Goal: Transaction & Acquisition: Purchase product/service

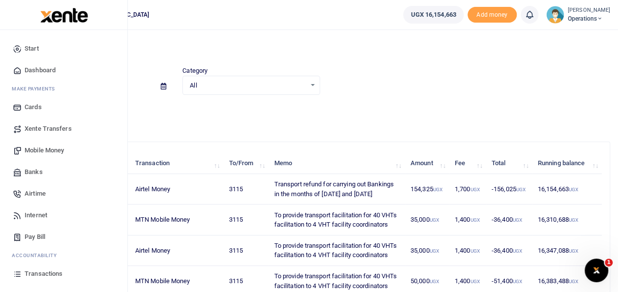
click at [34, 234] on span "Pay Bill" at bounding box center [35, 237] width 21 height 10
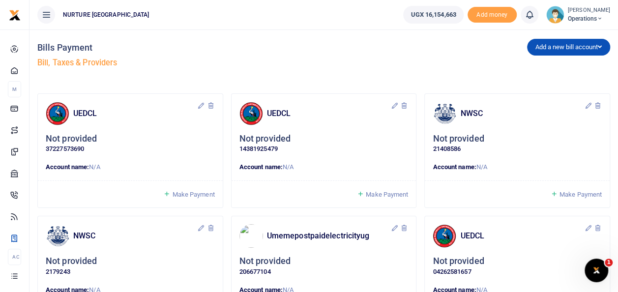
click at [572, 191] on span "Make Payment" at bounding box center [581, 194] width 42 height 7
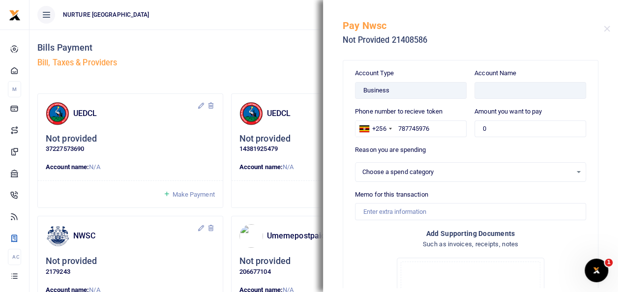
select select
click at [256, 212] on div "UEDCL Not provided 14381925479 Account name: N/A" at bounding box center [324, 154] width 194 height 123
click at [609, 28] on button "Close" at bounding box center [607, 29] width 6 height 6
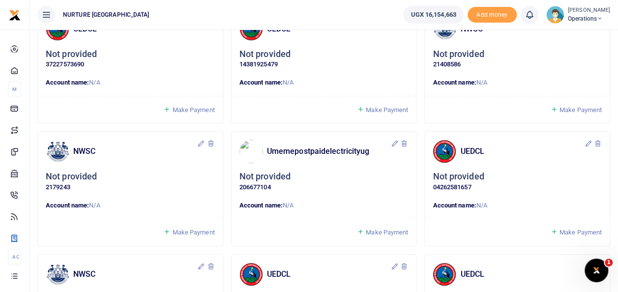
scroll to position [99, 0]
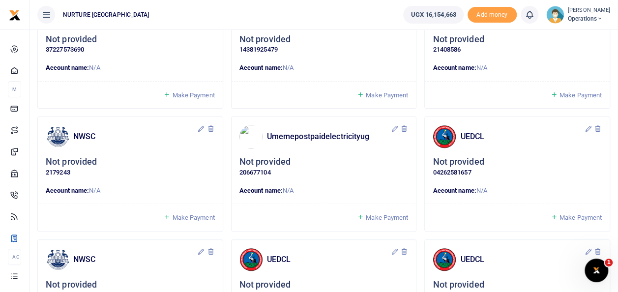
click at [182, 214] on span "Make Payment" at bounding box center [193, 217] width 42 height 7
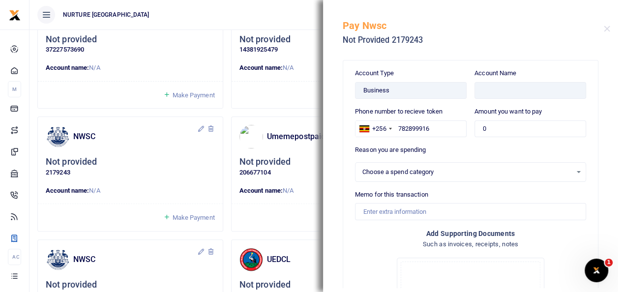
select select
click at [157, 232] on div "NWSC Not provided 2179243 Account name: N/A" at bounding box center [130, 178] width 194 height 123
click at [608, 29] on button "Close" at bounding box center [607, 29] width 6 height 6
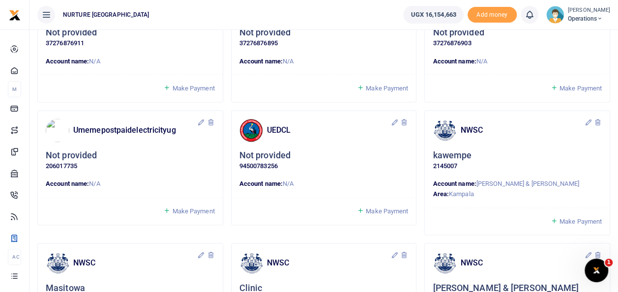
scroll to position [598, 0]
click at [570, 221] on span "Make Payment" at bounding box center [581, 220] width 42 height 7
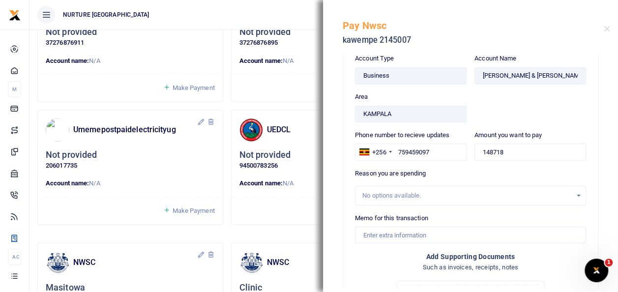
scroll to position [14, 0]
click at [458, 232] on input "Memo for this transaction" at bounding box center [470, 235] width 231 height 17
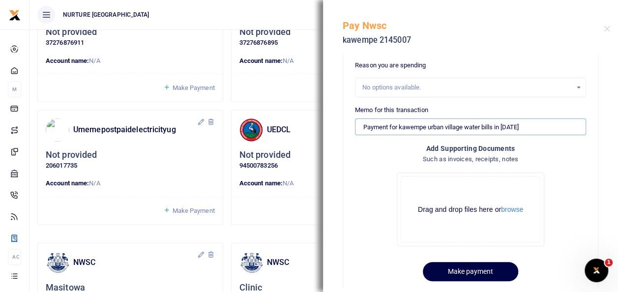
scroll to position [122, 0]
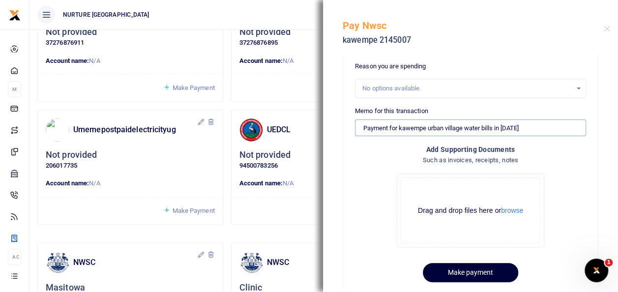
type input "Payment for kawempe urban village water bills in July 2025"
click at [479, 274] on button "Make payment" at bounding box center [470, 272] width 95 height 19
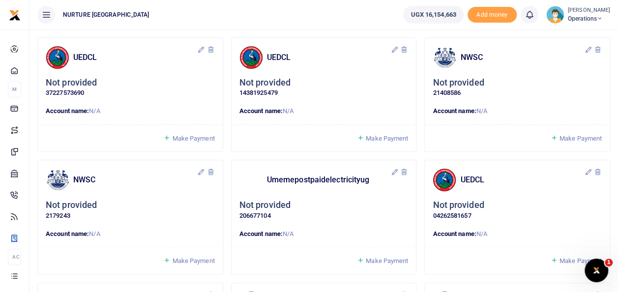
scroll to position [74, 0]
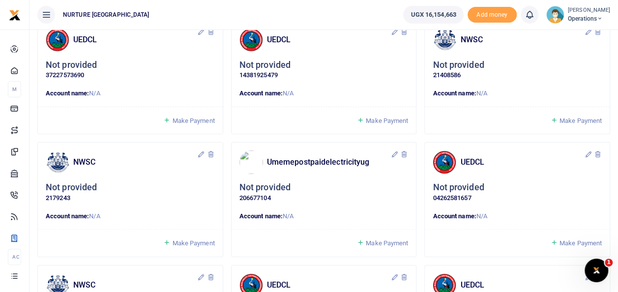
click at [190, 244] on span "Make Payment" at bounding box center [193, 243] width 42 height 7
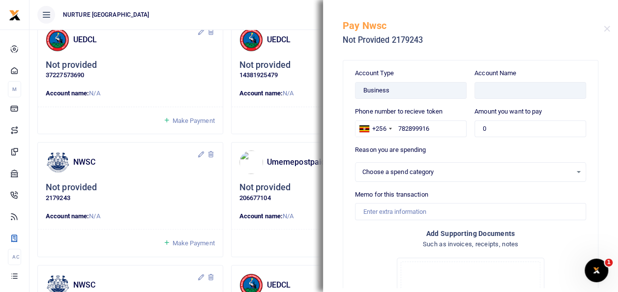
select select
click at [74, 230] on div "Make Payment" at bounding box center [130, 243] width 185 height 28
click at [608, 29] on button "Close" at bounding box center [607, 29] width 6 height 6
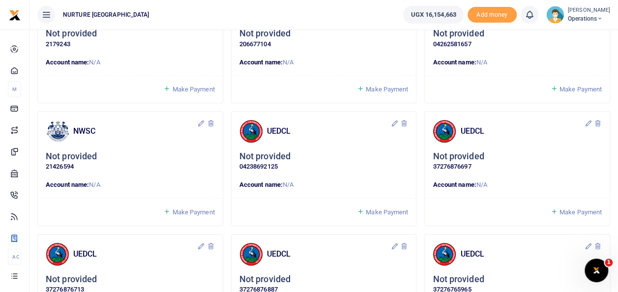
scroll to position [237, 0]
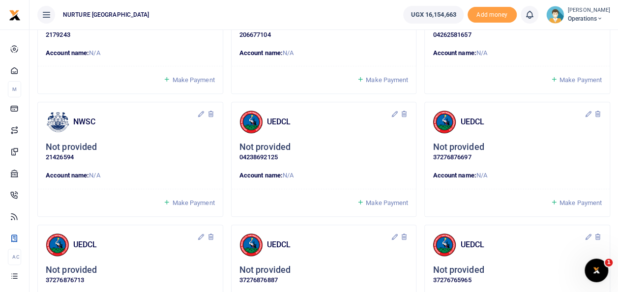
click at [199, 207] on link "Make Payment" at bounding box center [188, 202] width 51 height 11
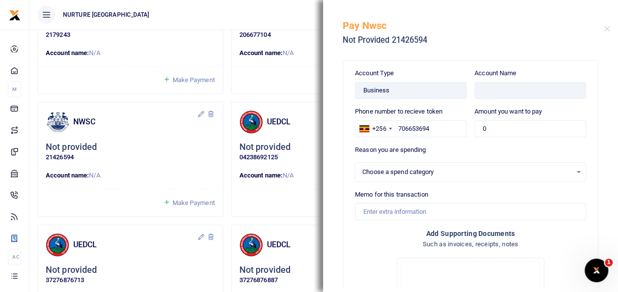
select select
click at [608, 29] on button "Close" at bounding box center [607, 29] width 6 height 6
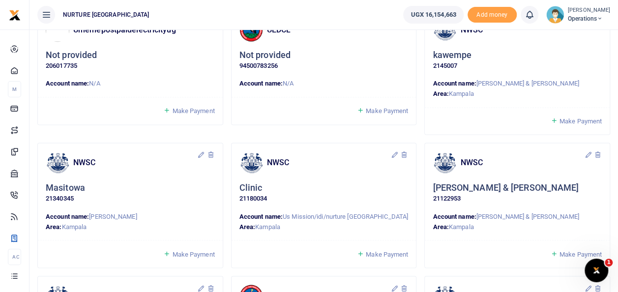
scroll to position [710, 0]
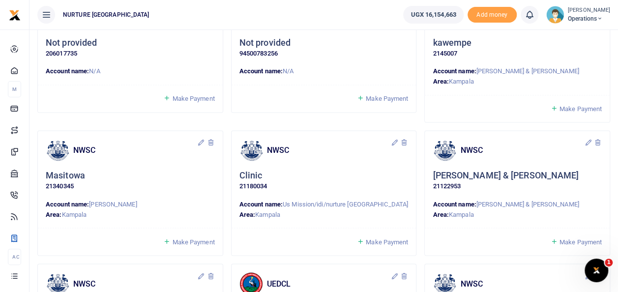
click at [186, 243] on span "Make Payment" at bounding box center [193, 241] width 42 height 7
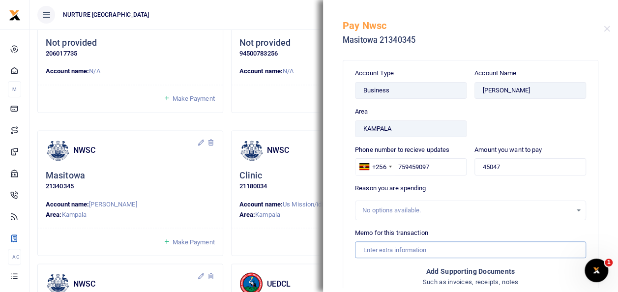
click at [390, 245] on input "Memo for this transaction" at bounding box center [470, 250] width 231 height 17
click at [560, 98] on div "Account Name NABASIRYE SARAH" at bounding box center [531, 106] width 120 height 77
click at [380, 251] on input "Memo for this transaction" at bounding box center [470, 250] width 231 height 17
click at [550, 253] on input "Payment for masitoowa urban village water bills in september" at bounding box center [470, 250] width 231 height 17
type input "Payment for masitoowa urban village water bills in september 2025"
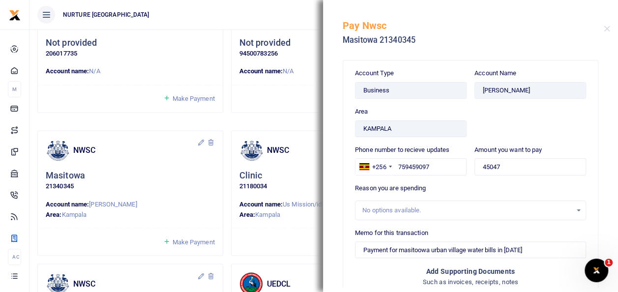
click at [569, 189] on div "Reason you are spending No options available." at bounding box center [470, 202] width 231 height 37
click at [419, 106] on div "Account Type Business Area KAMPALA" at bounding box center [411, 106] width 120 height 77
click at [458, 63] on div "Account Type Business Area KAMPALA Account Name NABASIRYE SARAH Phone number to…" at bounding box center [470, 237] width 255 height 352
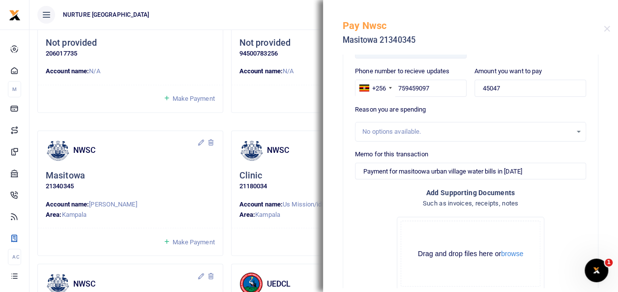
scroll to position [138, 0]
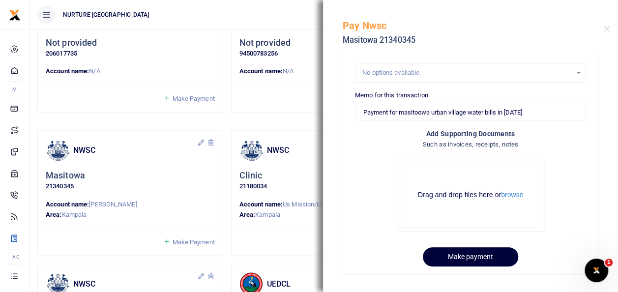
click at [477, 256] on button "Make payment" at bounding box center [470, 256] width 95 height 19
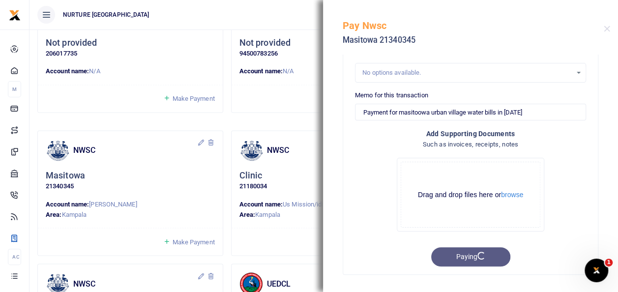
click at [445, 35] on h5 "Masitowa 21340345" at bounding box center [473, 40] width 261 height 10
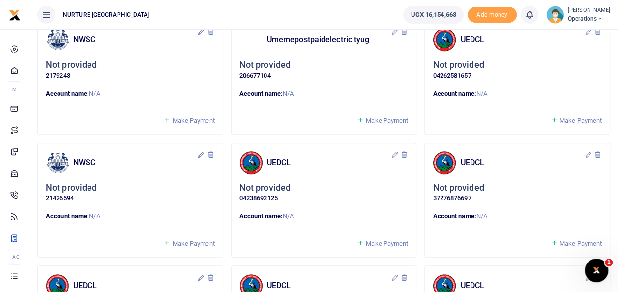
scroll to position [197, 0]
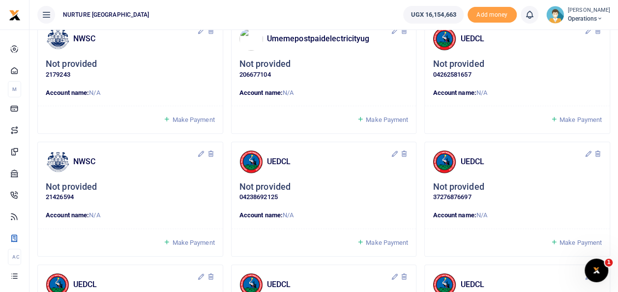
click at [188, 246] on span "Make Payment" at bounding box center [193, 242] width 42 height 7
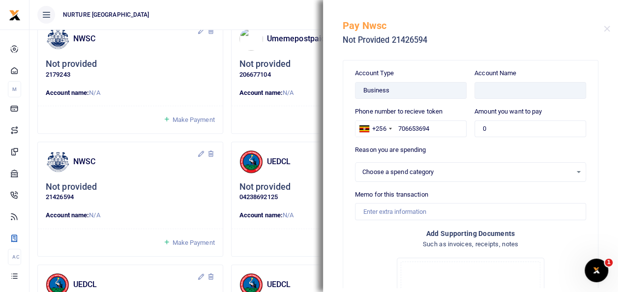
select select
click at [150, 186] on div "Not provided 21426594" at bounding box center [130, 192] width 169 height 21
click at [196, 120] on span "Make Payment" at bounding box center [193, 119] width 42 height 7
click at [608, 26] on button "Close" at bounding box center [607, 29] width 6 height 6
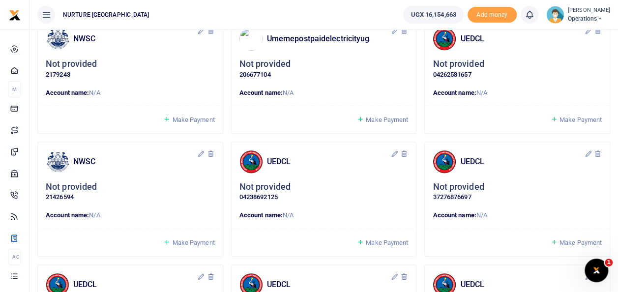
click at [177, 123] on span "Make Payment" at bounding box center [193, 119] width 42 height 7
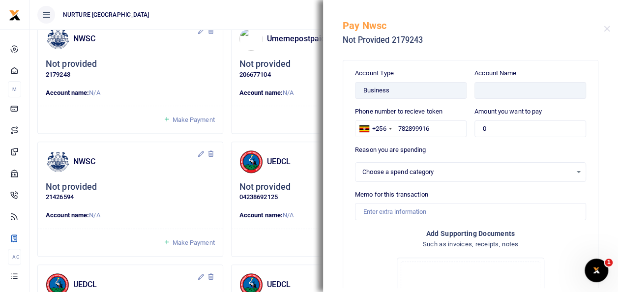
select select
click at [608, 26] on button "Close" at bounding box center [607, 29] width 6 height 6
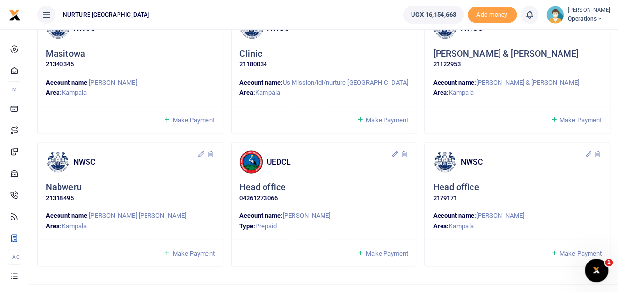
scroll to position [834, 0]
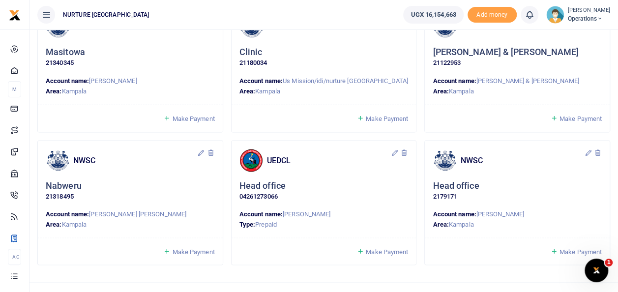
click at [188, 252] on span "Make Payment" at bounding box center [193, 251] width 42 height 7
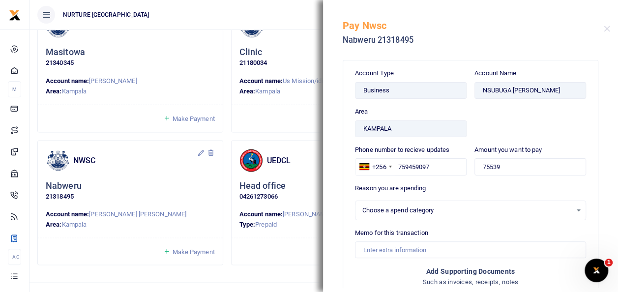
select select
click at [413, 247] on input "Memo for this transaction" at bounding box center [470, 250] width 231 height 17
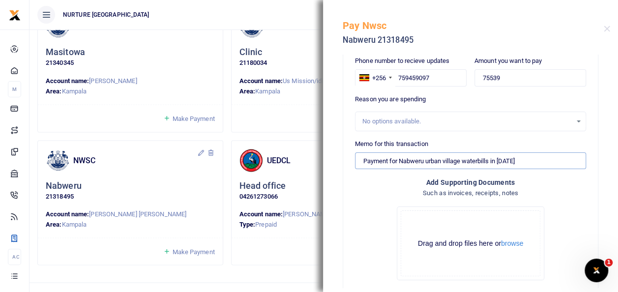
scroll to position [138, 0]
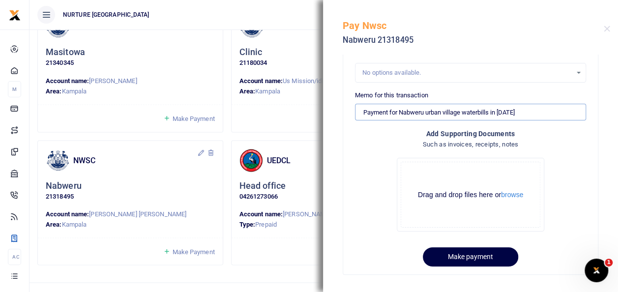
type input "Payment for Nabweru urban village waterbills in September 2025"
click at [485, 255] on button "Make payment" at bounding box center [470, 256] width 95 height 19
